Goal: Task Accomplishment & Management: Manage account settings

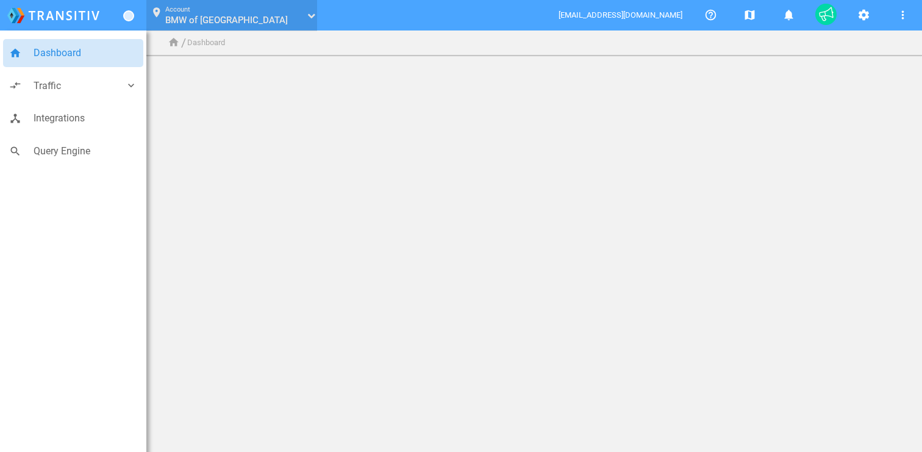
click at [201, 19] on span "BMW of [GEOGRAPHIC_DATA]" at bounding box center [226, 20] width 123 height 11
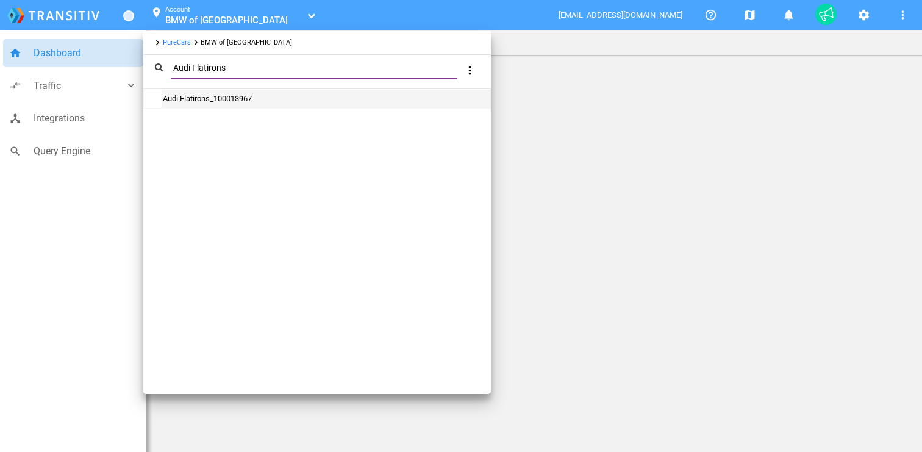
type input "Audi Flatirons"
click at [284, 96] on div "Audi Flatirons_100013967" at bounding box center [326, 99] width 329 height 18
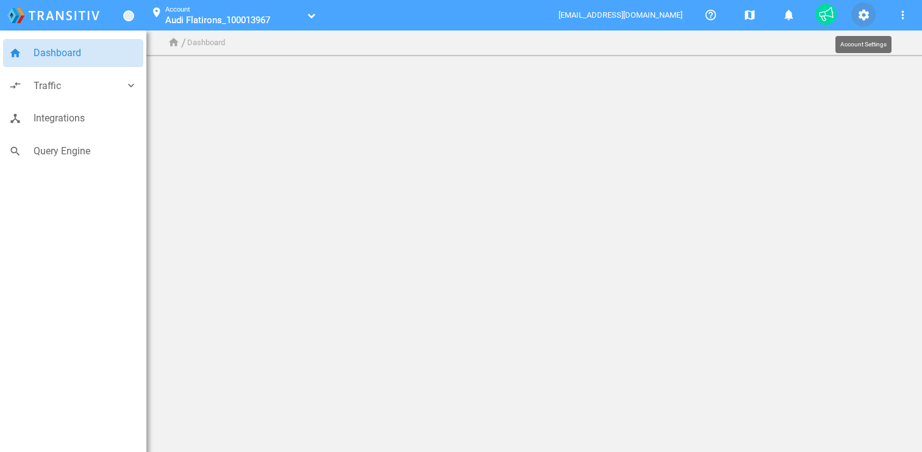
click at [869, 24] on button "settings" at bounding box center [864, 14] width 24 height 24
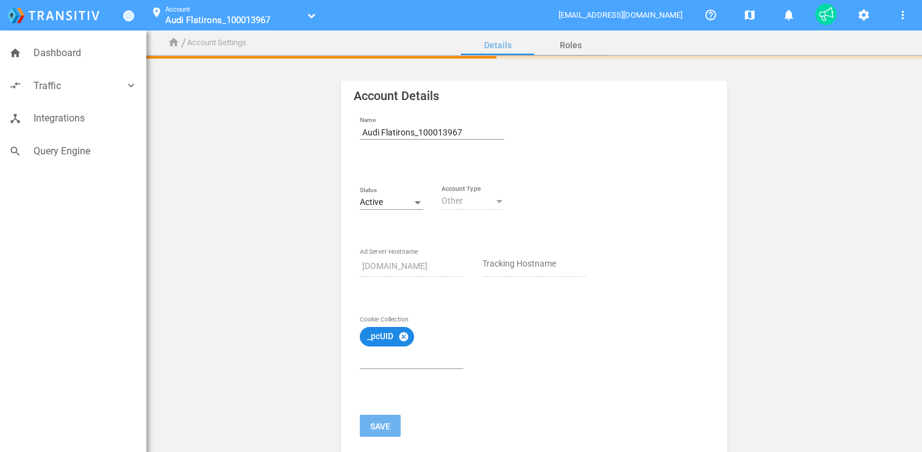
click at [396, 196] on div "Active" at bounding box center [391, 203] width 63 height 14
click at [398, 224] on span "Inactive" at bounding box center [391, 228] width 63 height 26
click at [407, 336] on mat-icon "cancel" at bounding box center [403, 336] width 11 height 11
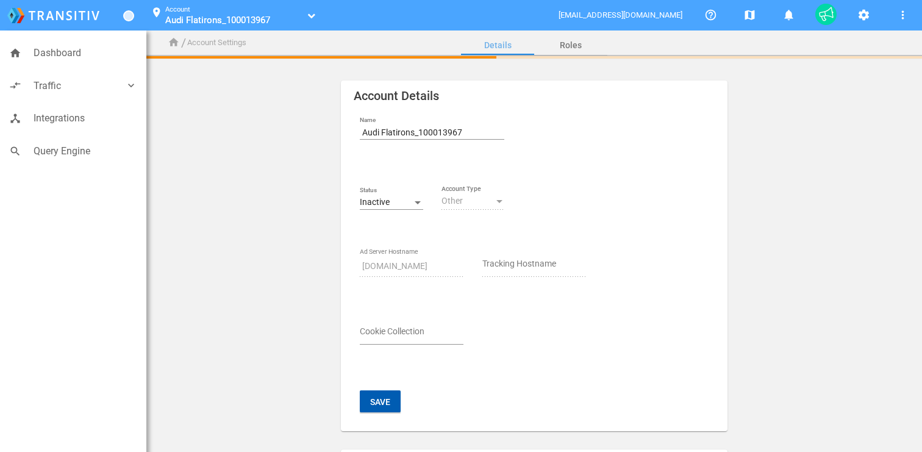
click at [381, 406] on button "Save" at bounding box center [380, 401] width 41 height 22
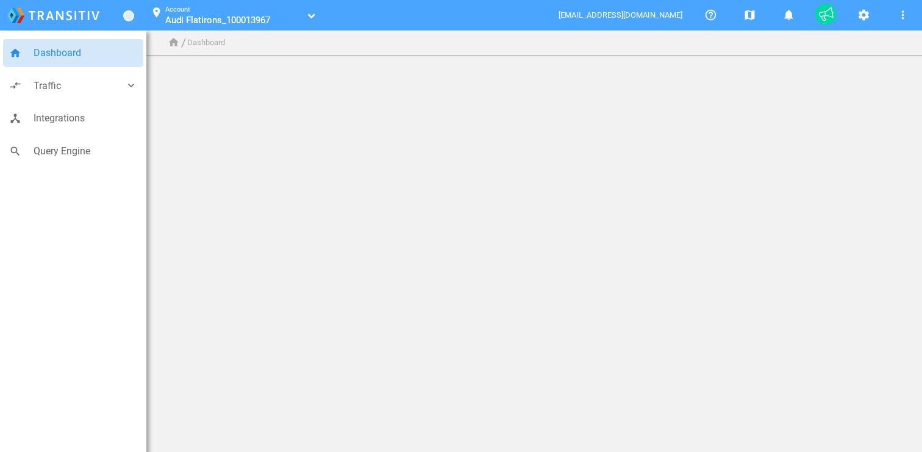
click at [275, 18] on link "Audi Flatirons_100013967" at bounding box center [234, 20] width 138 height 12
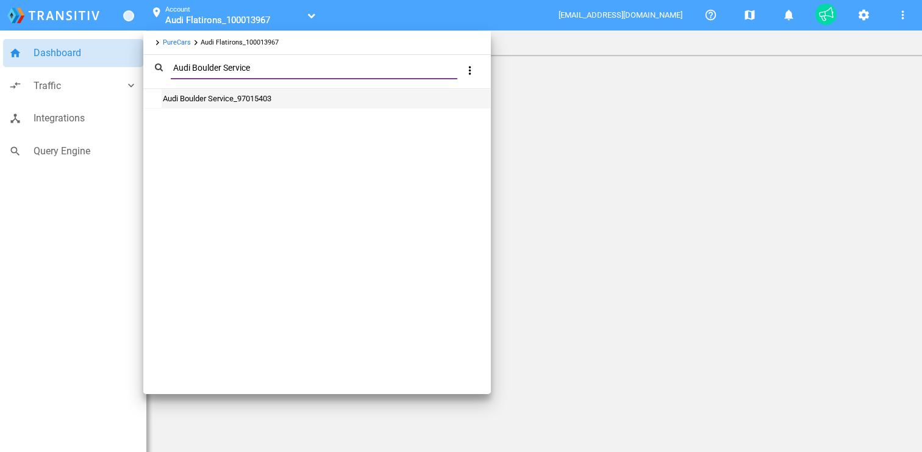
type input "Audi Boulder Service"
click at [290, 106] on div "Audi Boulder Service_97015403" at bounding box center [326, 99] width 329 height 18
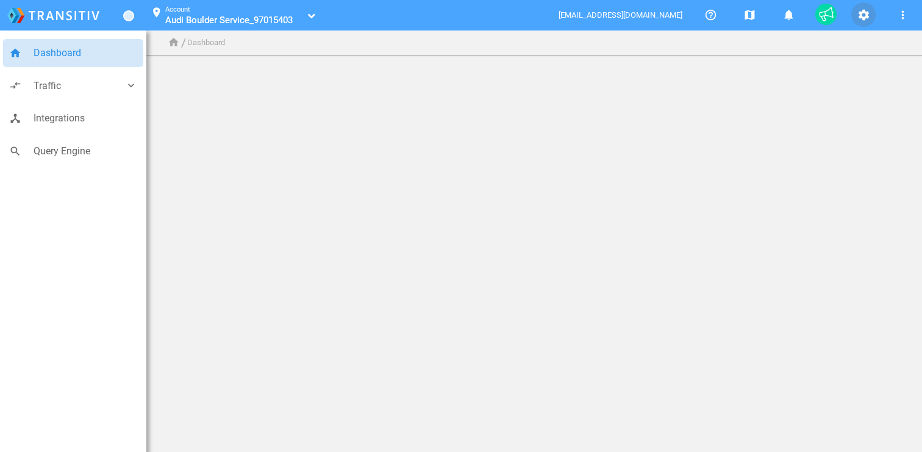
click at [866, 17] on mat-icon "settings" at bounding box center [864, 15] width 15 height 15
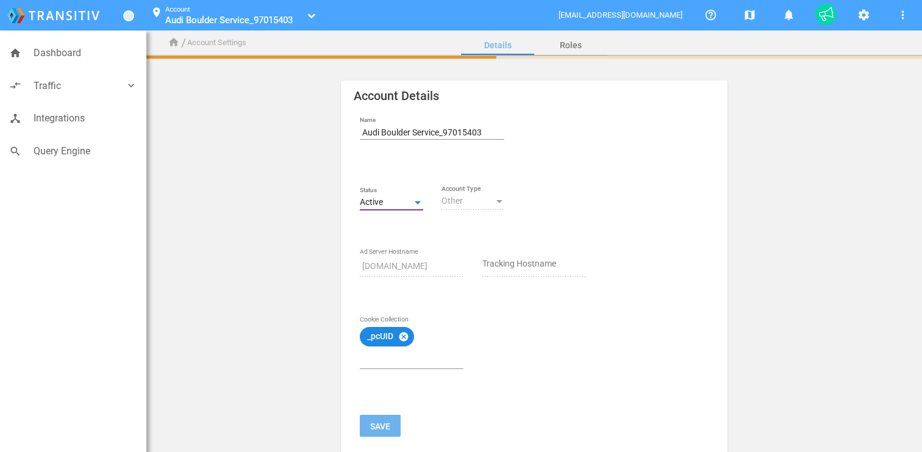
click at [419, 199] on div at bounding box center [417, 203] width 11 height 10
click at [394, 231] on span "Inactive" at bounding box center [391, 228] width 63 height 26
click at [404, 336] on mat-icon "cancel" at bounding box center [403, 336] width 11 height 11
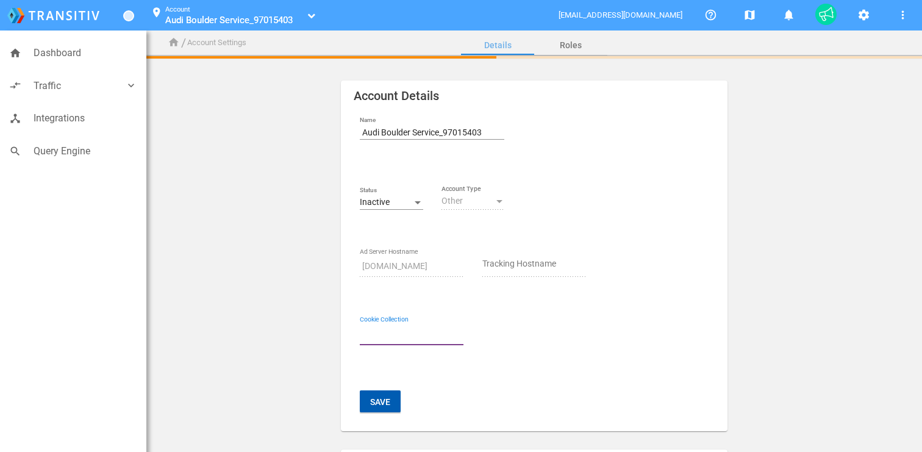
click at [378, 401] on button "Save" at bounding box center [380, 401] width 41 height 22
click at [379, 398] on button "Save" at bounding box center [380, 401] width 41 height 22
click at [372, 408] on button "Save" at bounding box center [380, 401] width 41 height 22
